Goal: Task Accomplishment & Management: Manage account settings

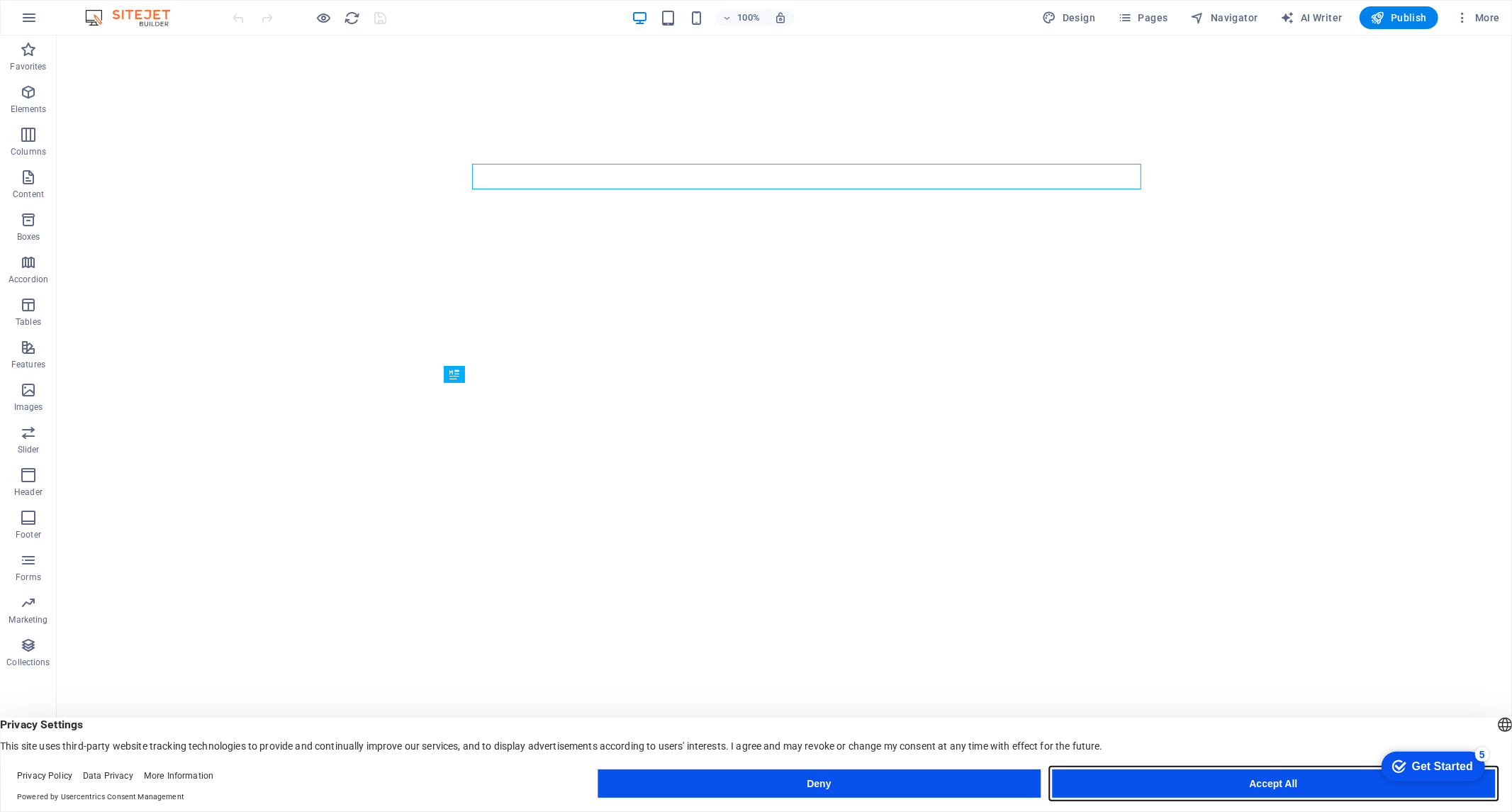
click at [1156, 785] on button "Accept All" at bounding box center [1273, 784] width 443 height 29
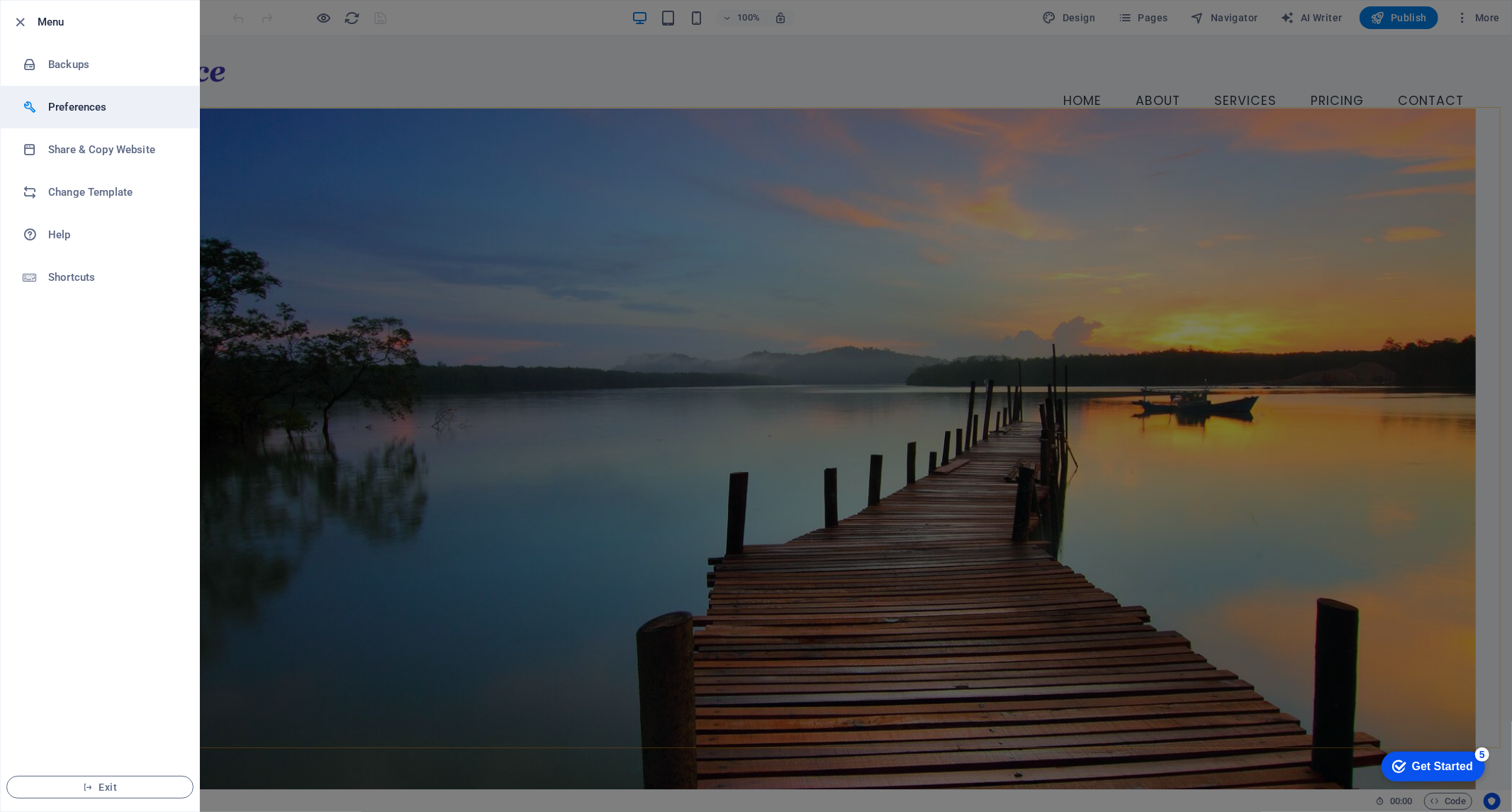
click at [107, 113] on h6 "Preferences" at bounding box center [113, 107] width 131 height 17
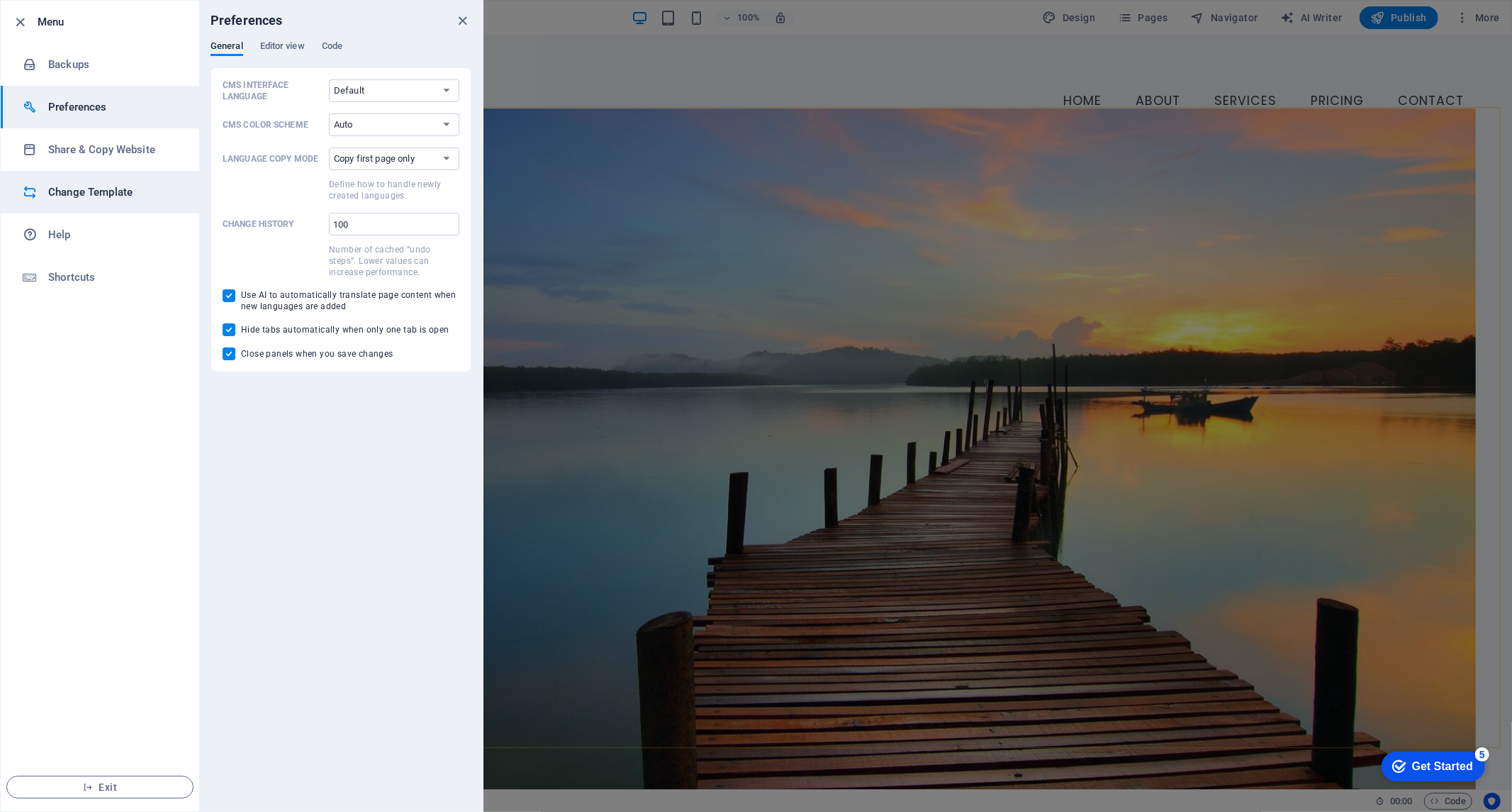
click at [100, 186] on h6 "Change Template" at bounding box center [113, 192] width 131 height 17
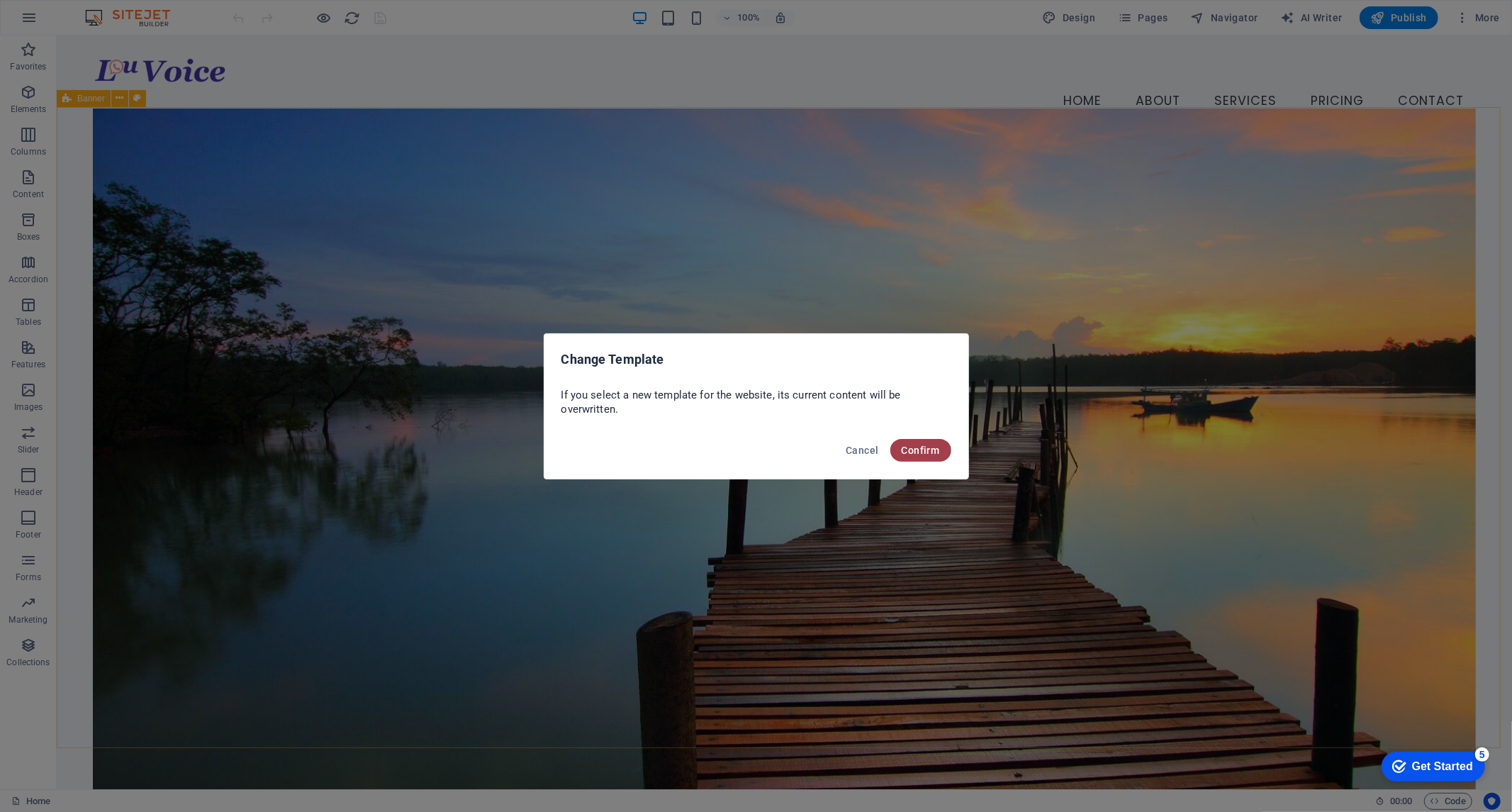
click at [938, 451] on span "Confirm" at bounding box center [921, 450] width 38 height 11
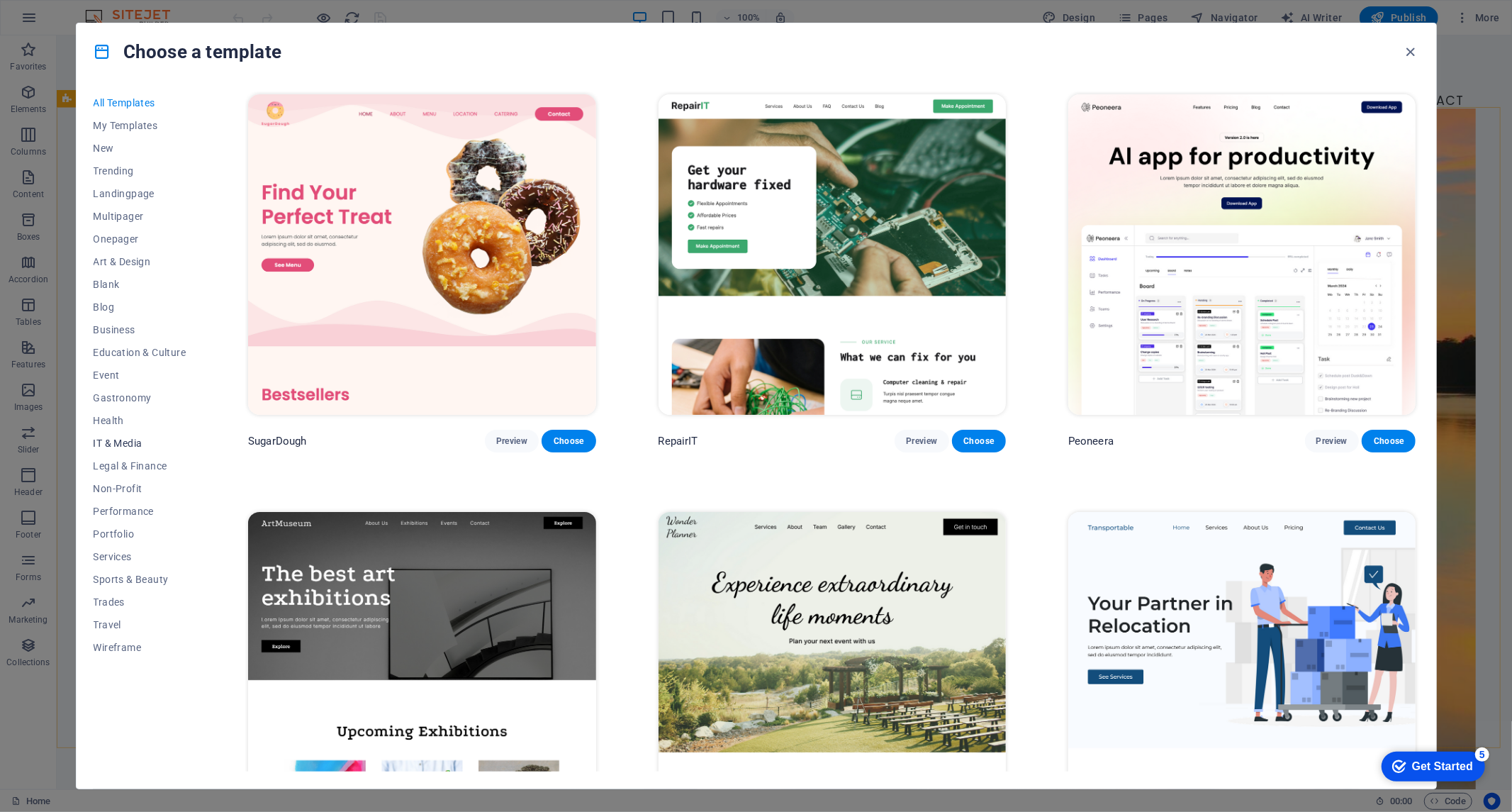
click at [121, 443] on span "IT & Media" at bounding box center [140, 442] width 93 height 11
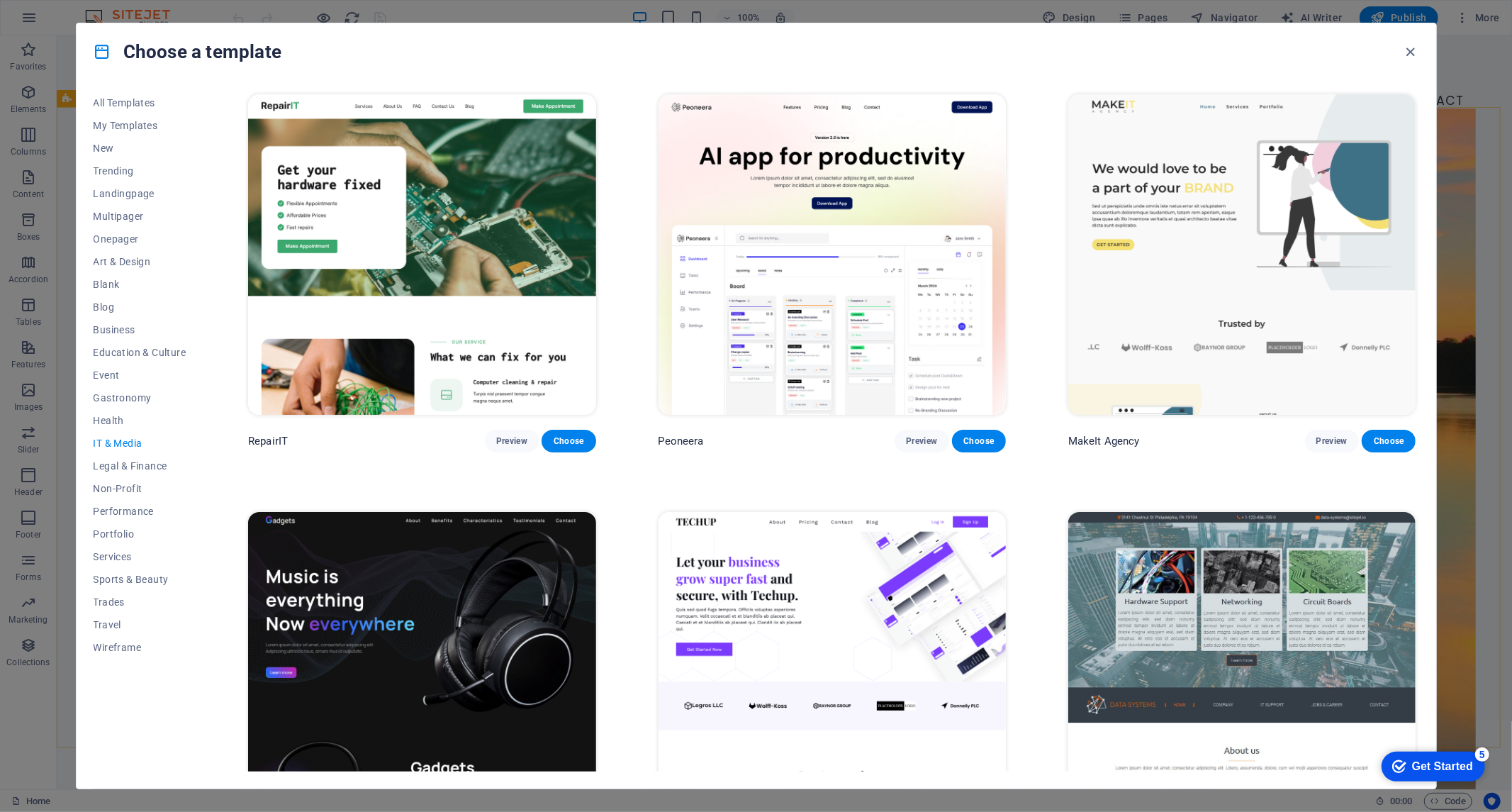
click at [782, 222] on img at bounding box center [833, 255] width 348 height 321
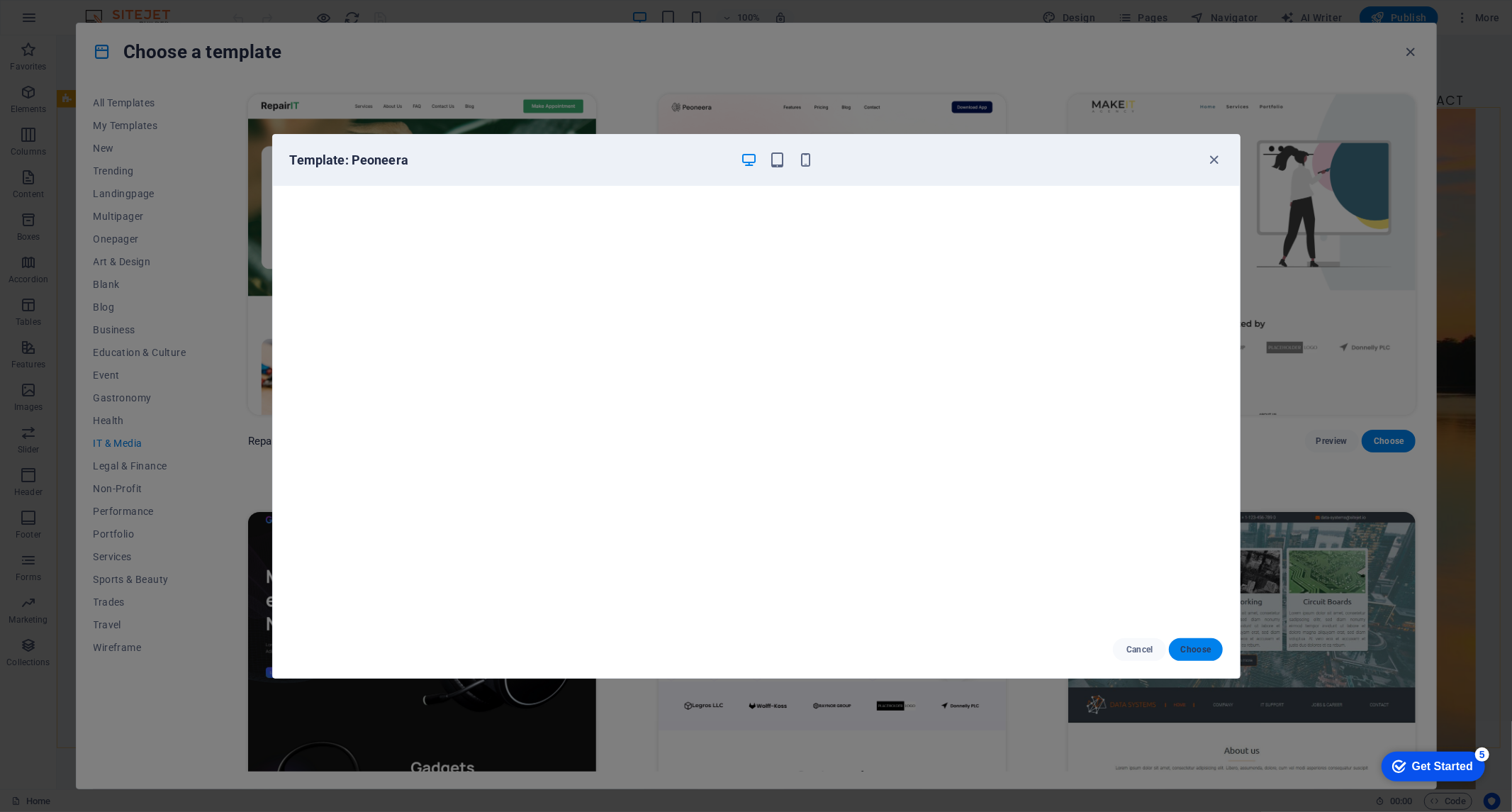
click at [1198, 653] on span "Choose" at bounding box center [1196, 649] width 30 height 11
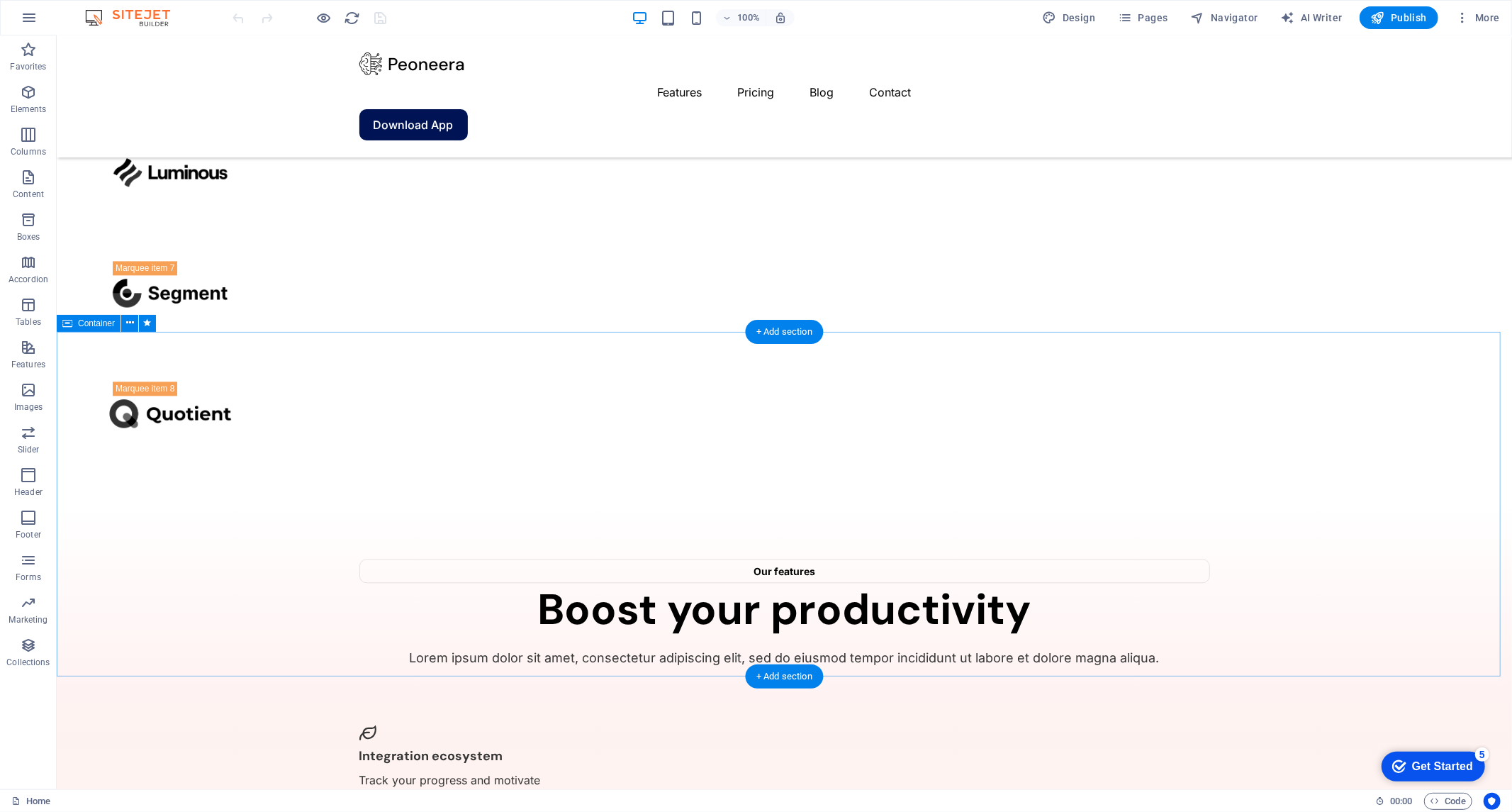
scroll to position [2552, 0]
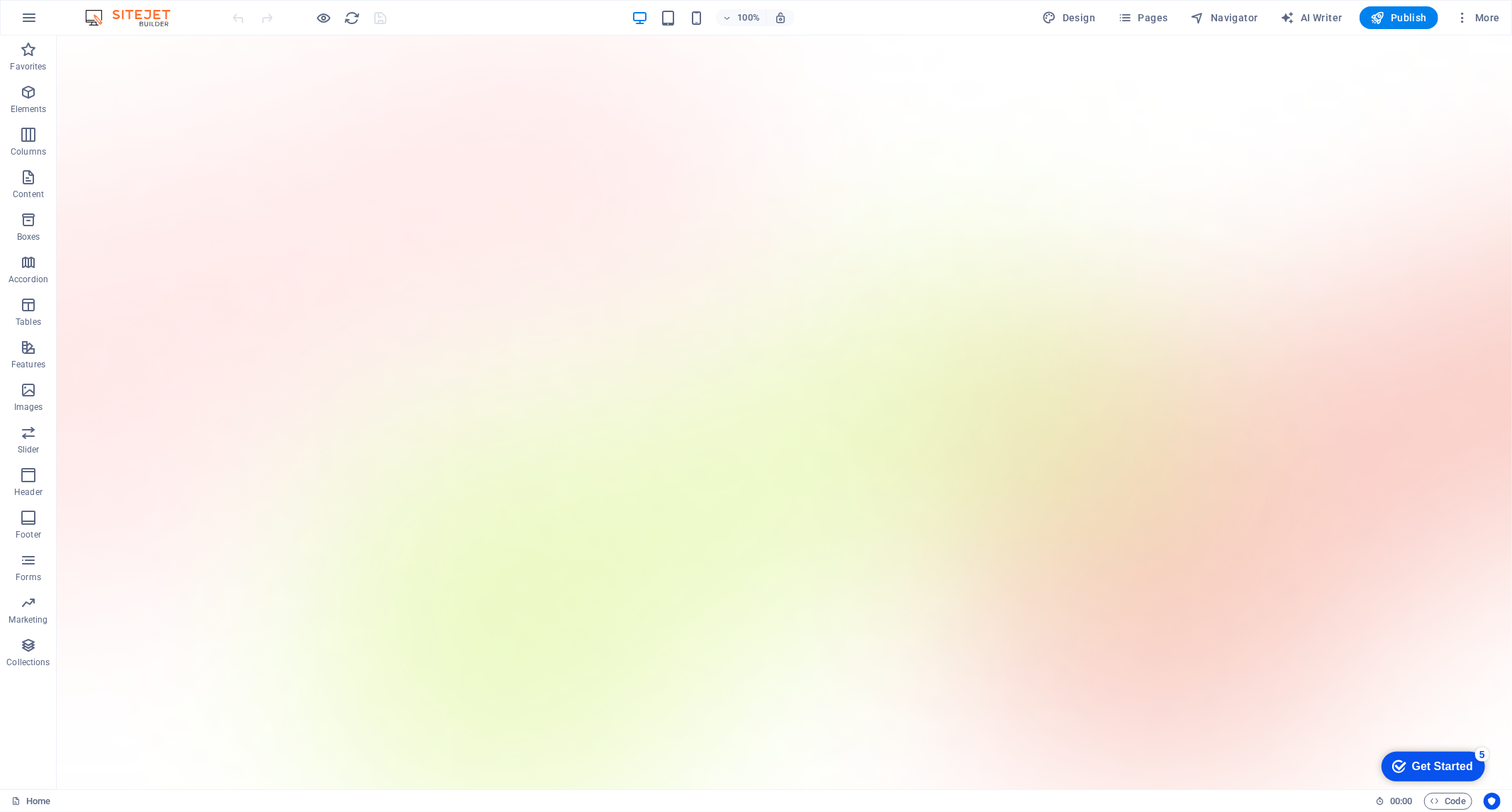
click at [1444, 766] on div "Get Started" at bounding box center [1442, 766] width 61 height 13
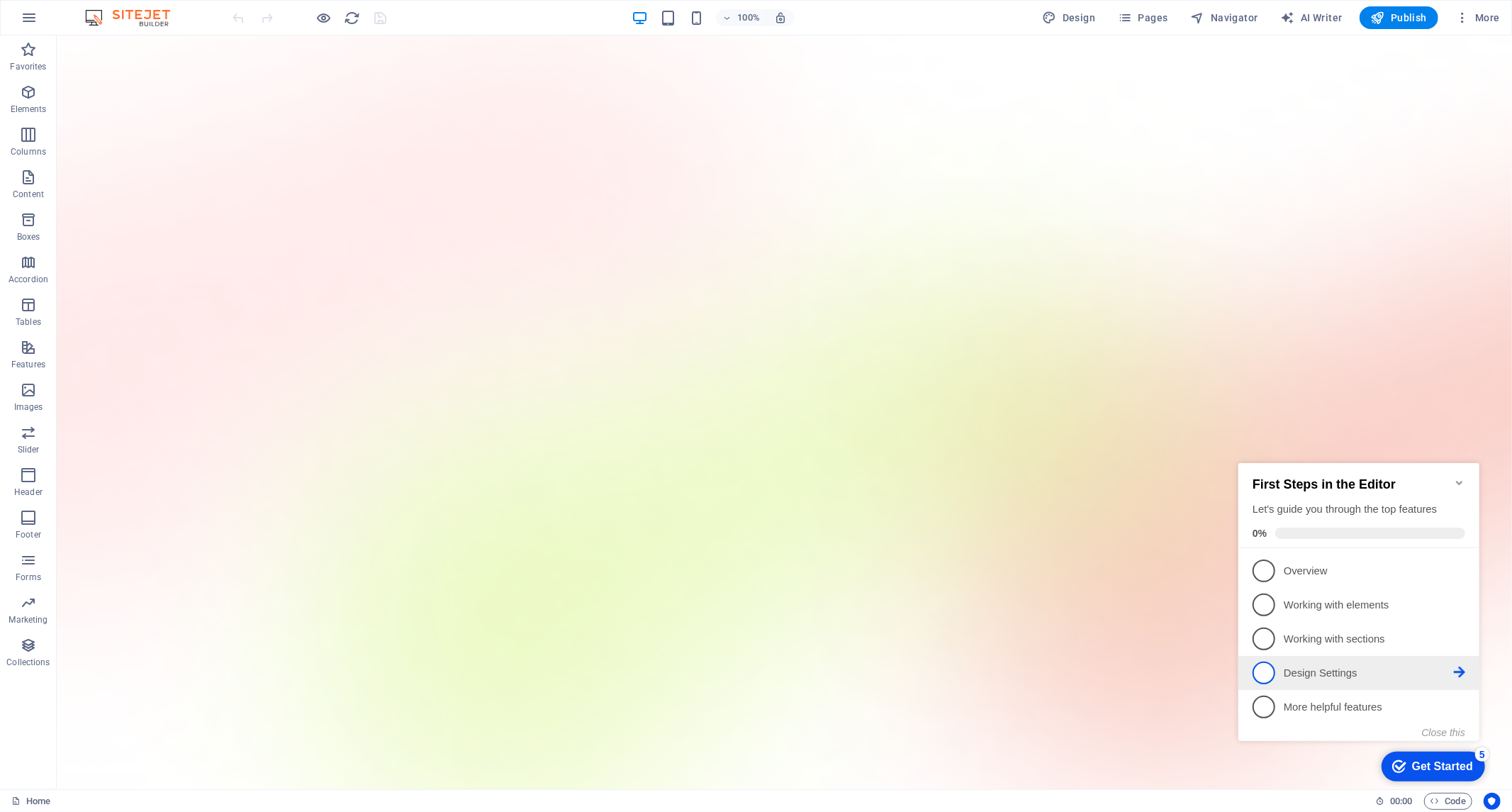
click at [1258, 669] on span "4" at bounding box center [1263, 672] width 23 height 23
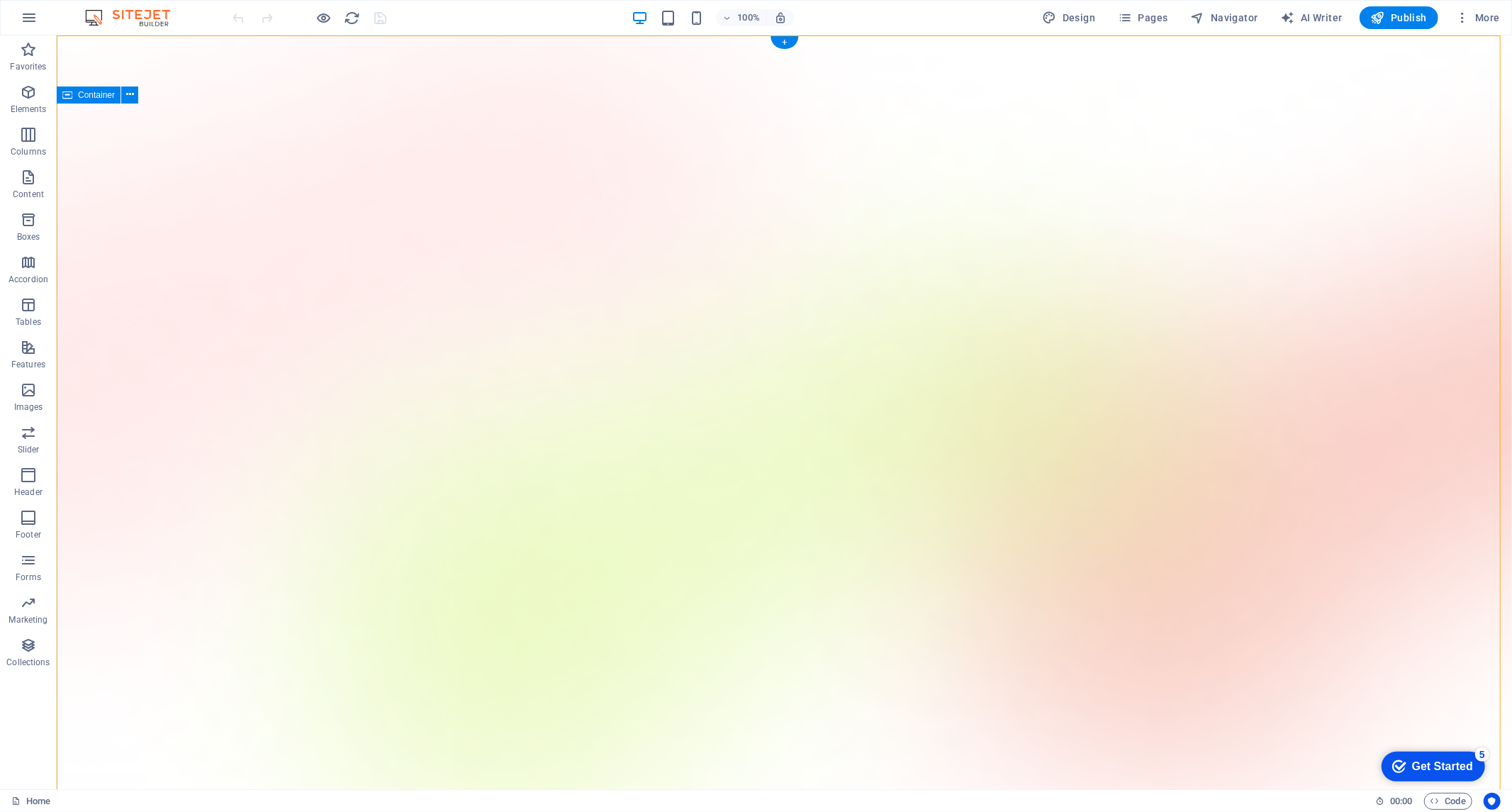
drag, startPoint x: 268, startPoint y: 246, endPoint x: 292, endPoint y: 232, distance: 27.8
select select "English"
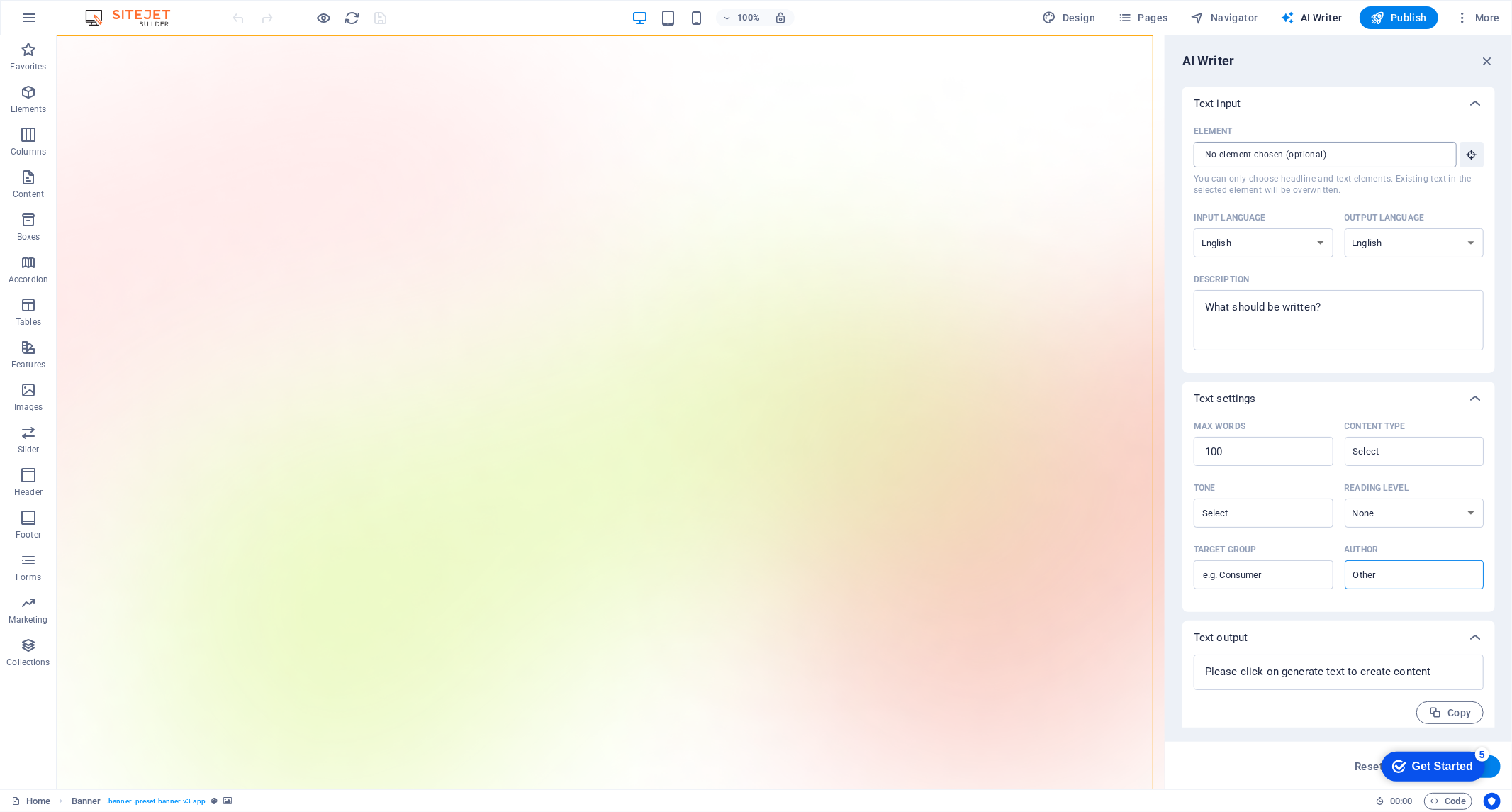
click at [1294, 152] on input "Element ​ You can only choose headline and text elements. Existing text in the …" at bounding box center [1320, 154] width 253 height 25
click at [1405, 160] on input "Element ​ You can only choose headline and text elements. Existing text in the …" at bounding box center [1320, 154] width 253 height 25
click at [1257, 237] on select "Albanian Arabic Armenian Awadhi Azerbaijani Bashkir Basque Belarusian Bengali B…" at bounding box center [1264, 243] width 140 height 29
click at [1303, 188] on span "You can only choose headline and text elements. Existing text in the selected e…" at bounding box center [1339, 184] width 290 height 23
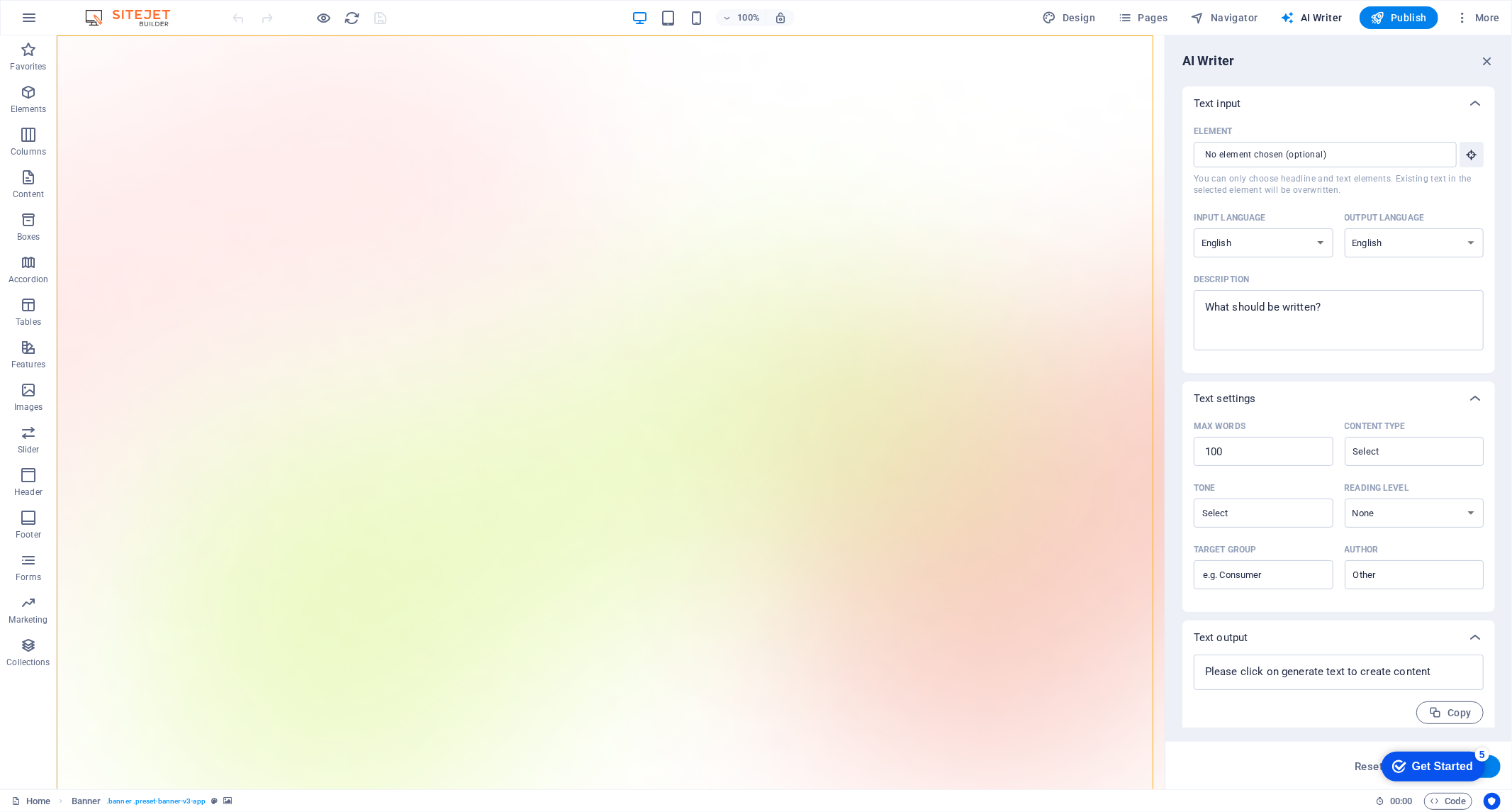
click at [1303, 167] on input "Element ​ You can only choose headline and text elements. Existing text in the …" at bounding box center [1320, 154] width 253 height 25
drag, startPoint x: 1056, startPoint y: 339, endPoint x: 1018, endPoint y: 329, distance: 39.3
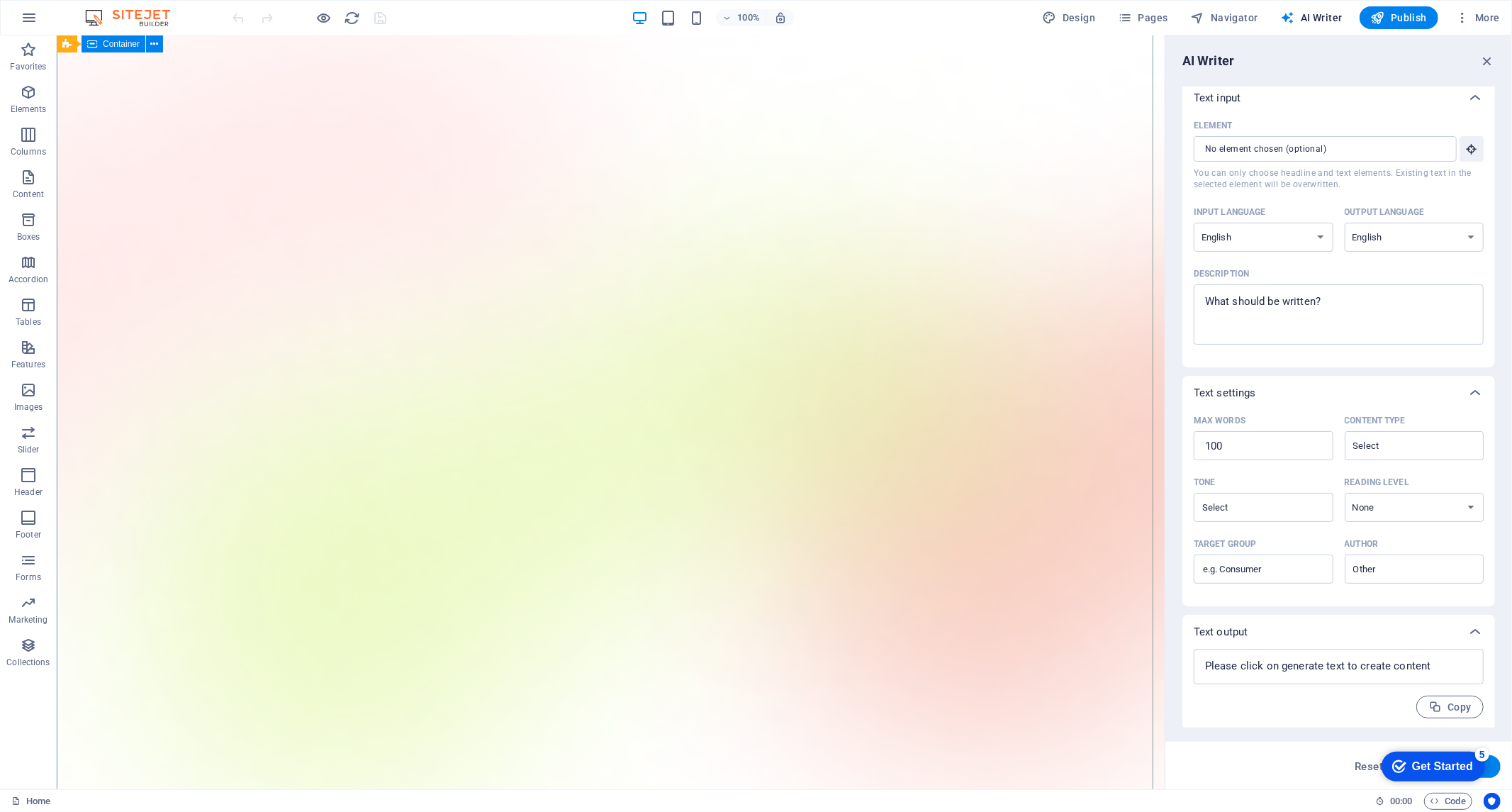
scroll to position [0, 0]
click at [1484, 60] on icon "button" at bounding box center [1488, 61] width 15 height 15
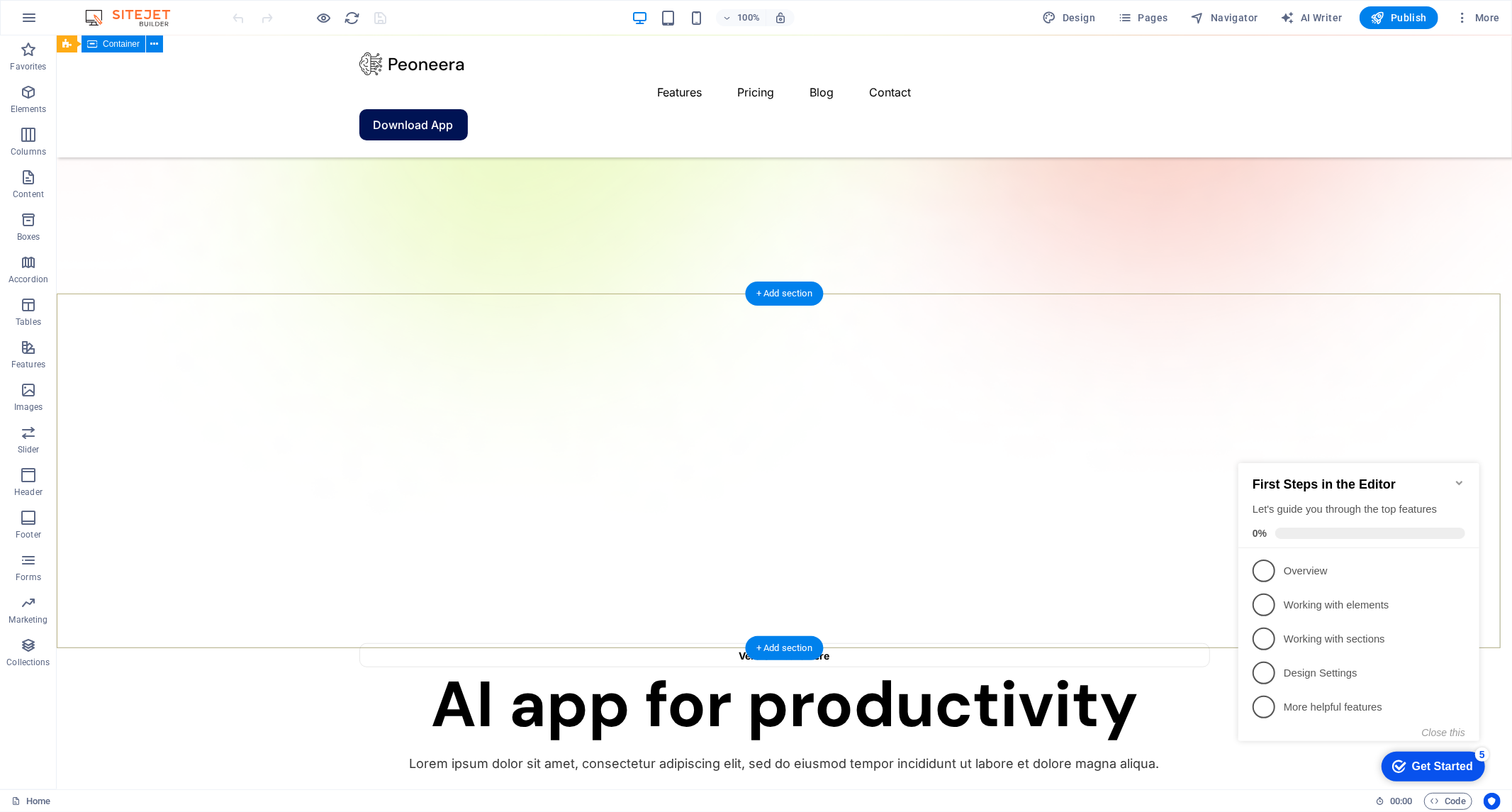
scroll to position [473, 0]
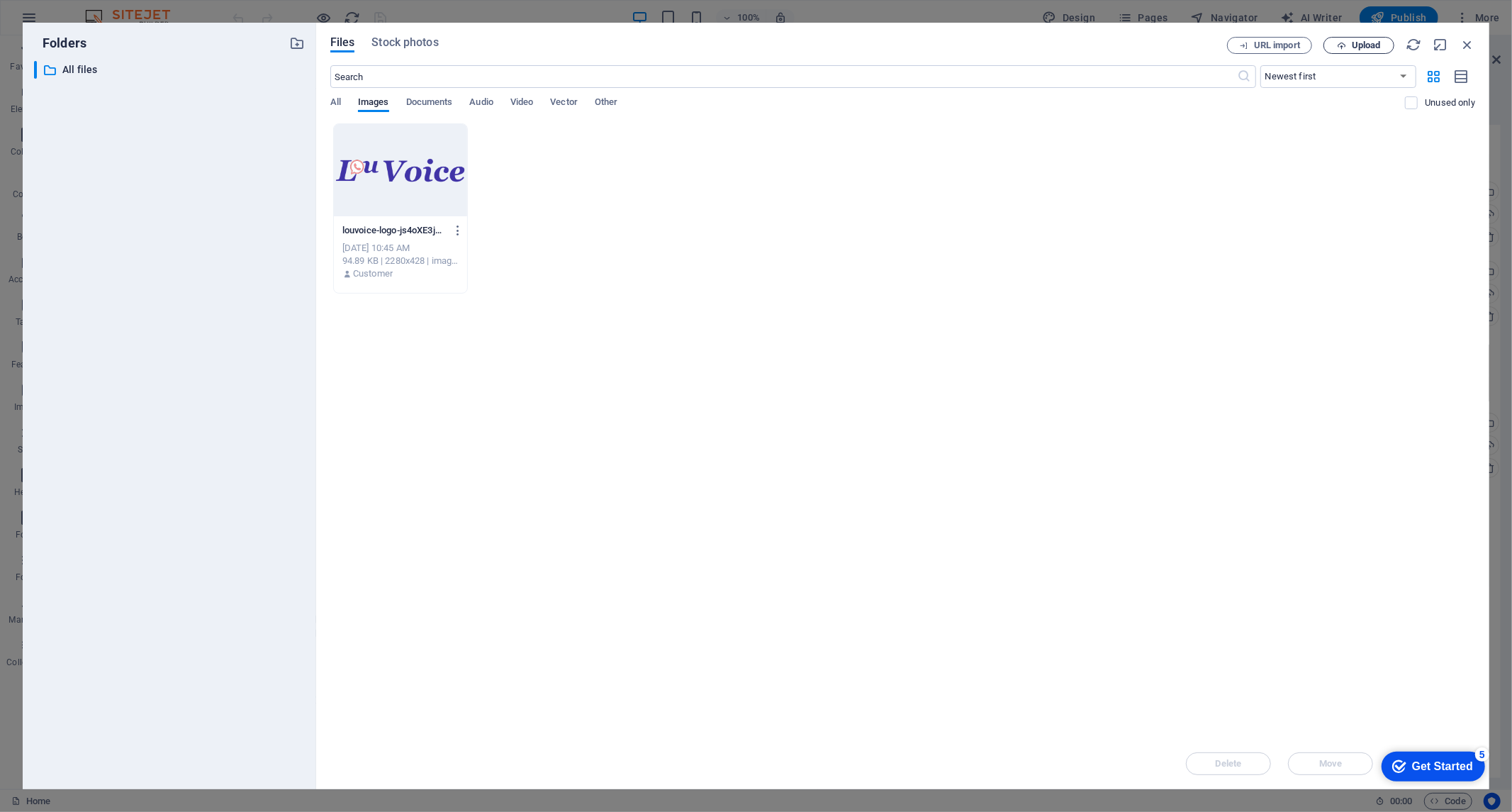
click at [1373, 41] on span "Upload" at bounding box center [1366, 46] width 29 height 8
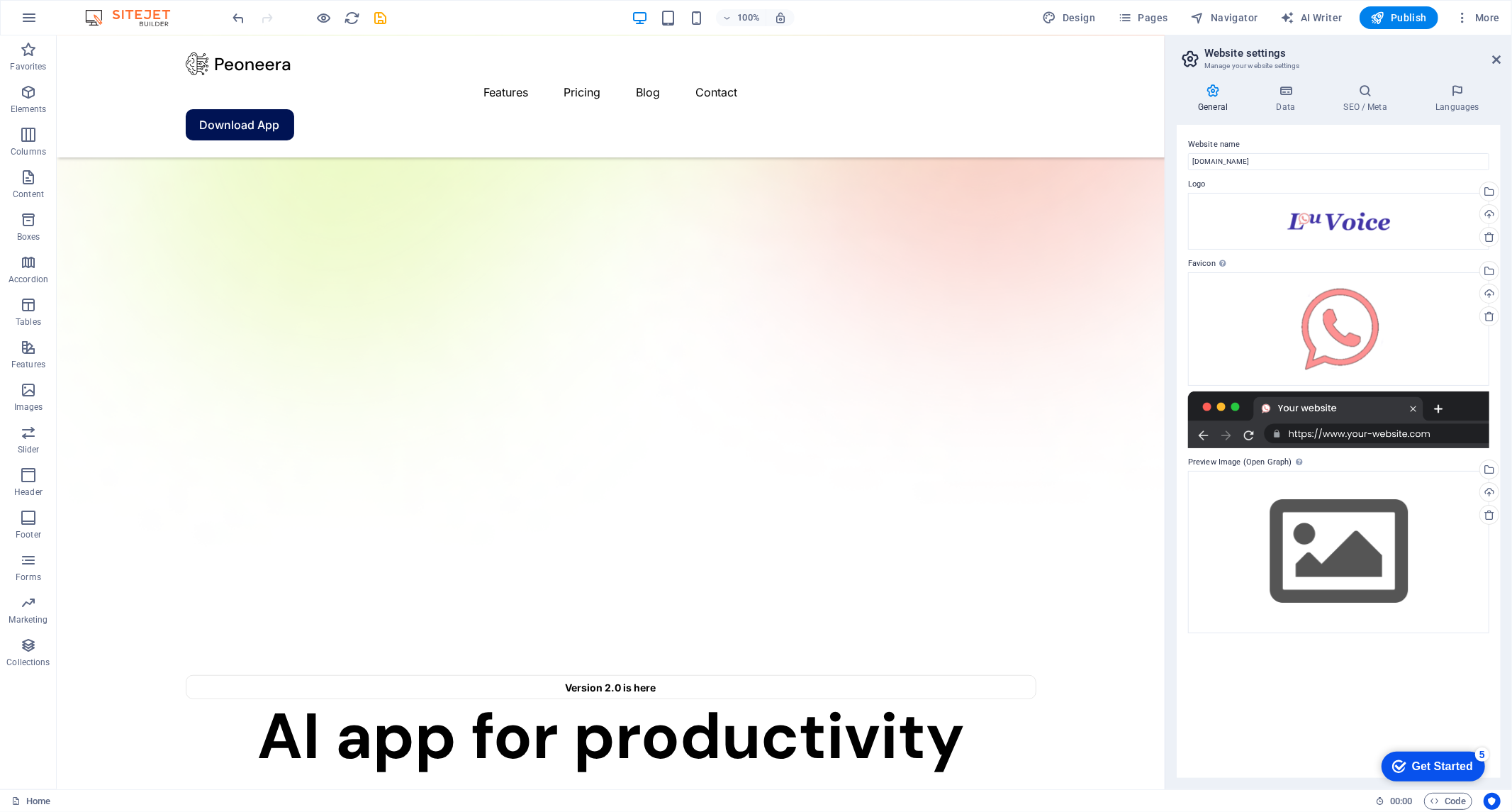
click at [1211, 90] on icon at bounding box center [1213, 90] width 73 height 14
click at [1219, 94] on icon at bounding box center [1213, 90] width 73 height 14
